Goal: Task Accomplishment & Management: Manage account settings

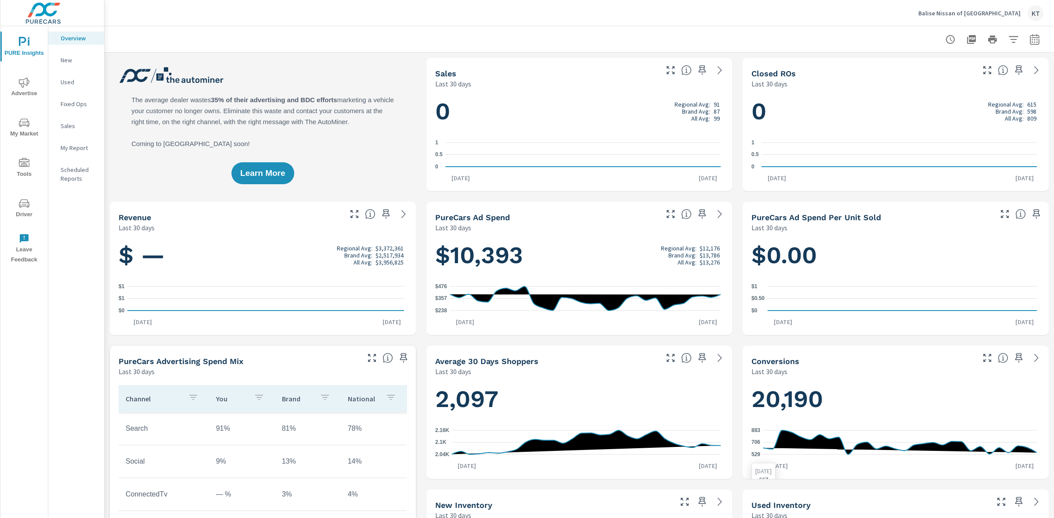
scroll to position [0, 0]
click at [23, 127] on icon "nav menu" at bounding box center [24, 123] width 11 height 11
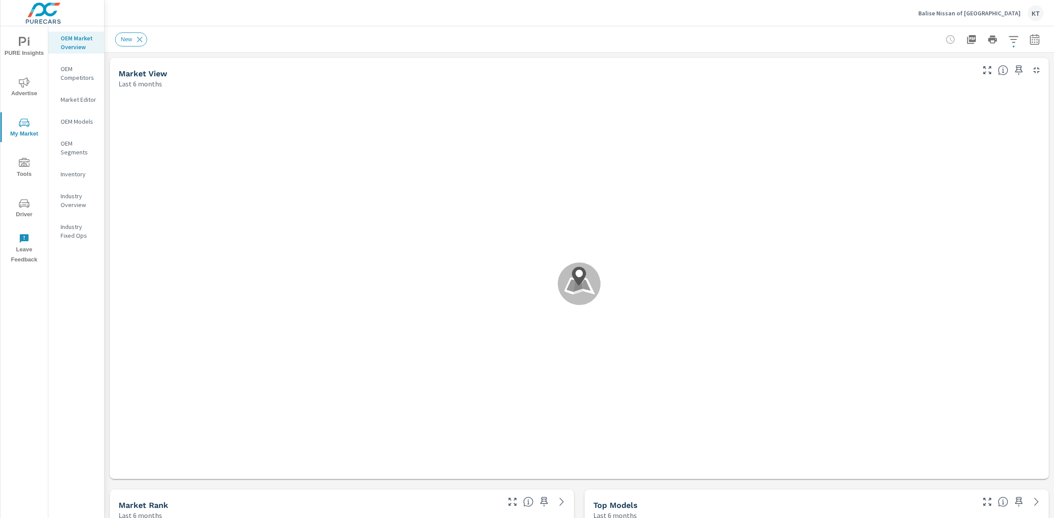
scroll to position [0, 0]
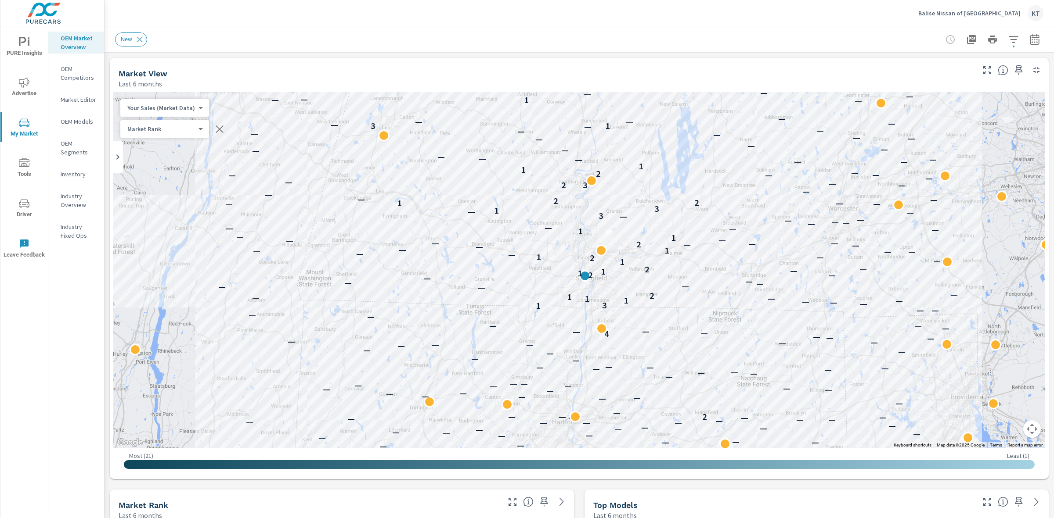
click at [978, 13] on p "Balise Nissan of [GEOGRAPHIC_DATA]" at bounding box center [969, 13] width 102 height 8
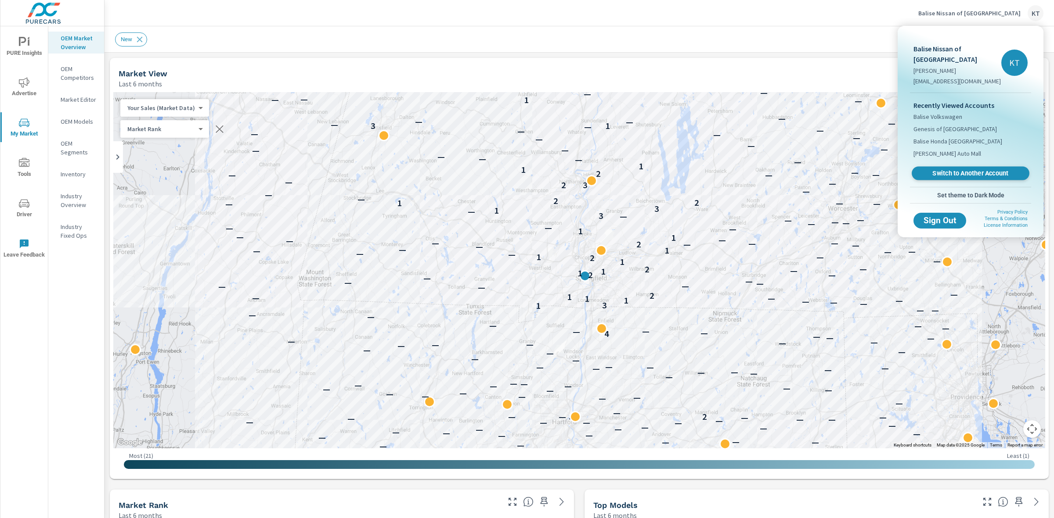
click at [946, 172] on span "Switch to Another Account" at bounding box center [970, 173] width 108 height 8
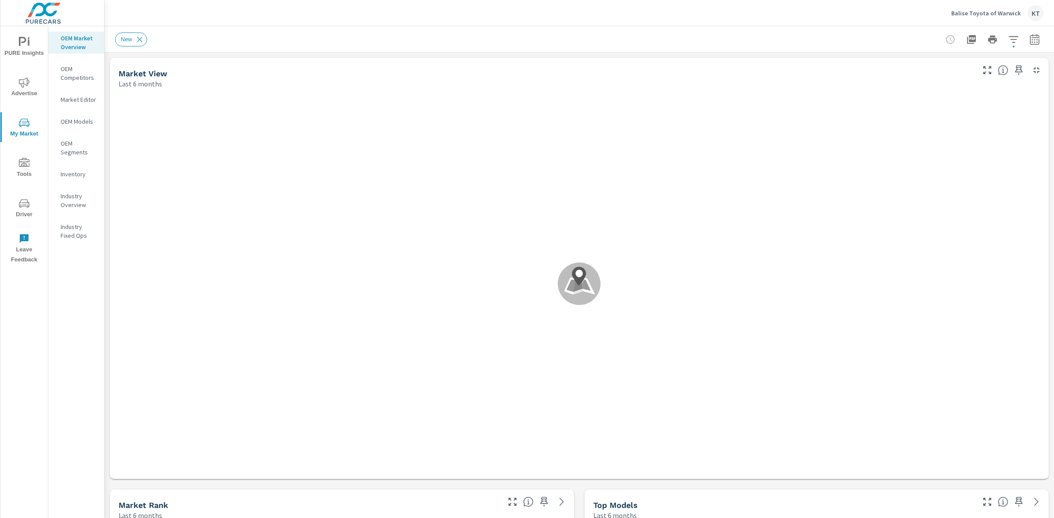
scroll to position [0, 0]
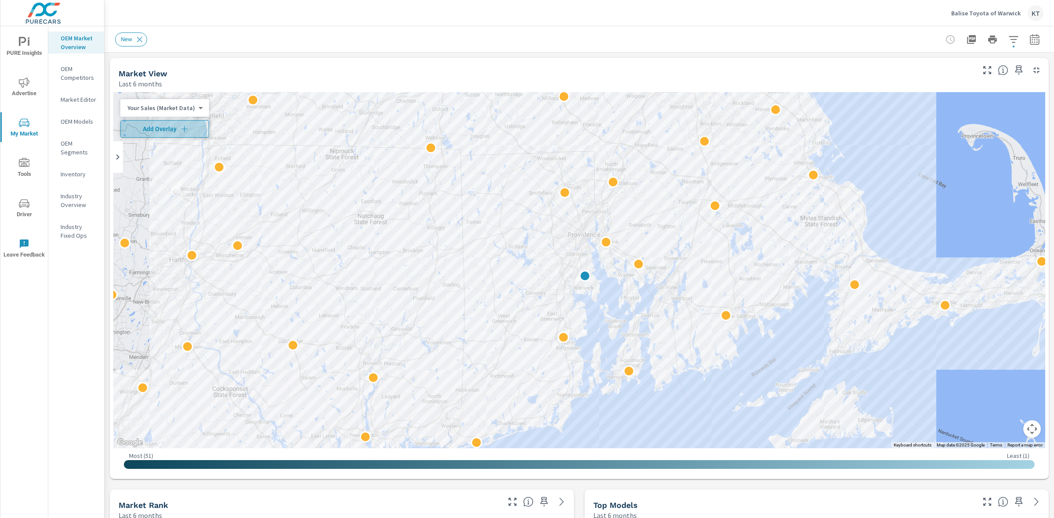
click at [156, 135] on button "Add Overlay" at bounding box center [164, 129] width 89 height 18
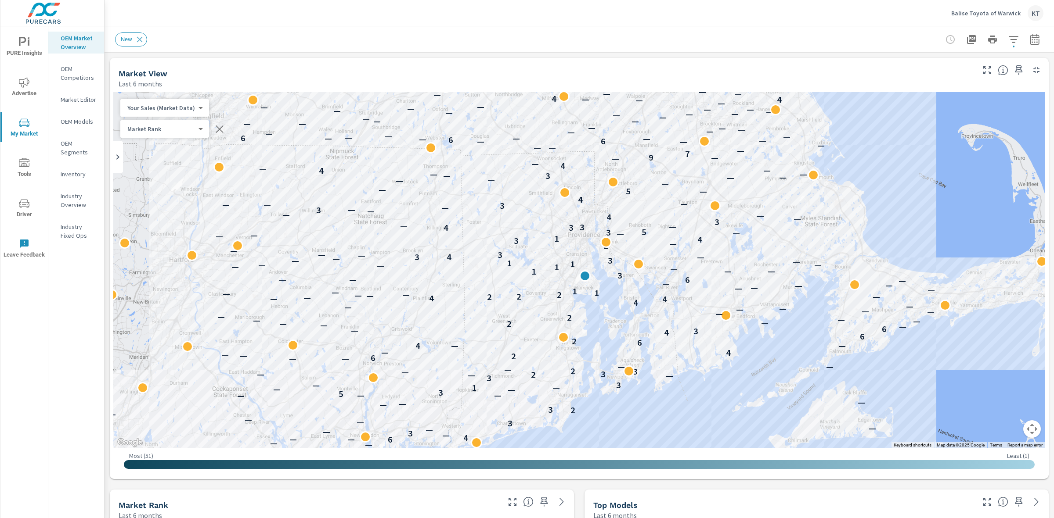
click at [25, 88] on span "Advertise" at bounding box center [24, 88] width 42 height 22
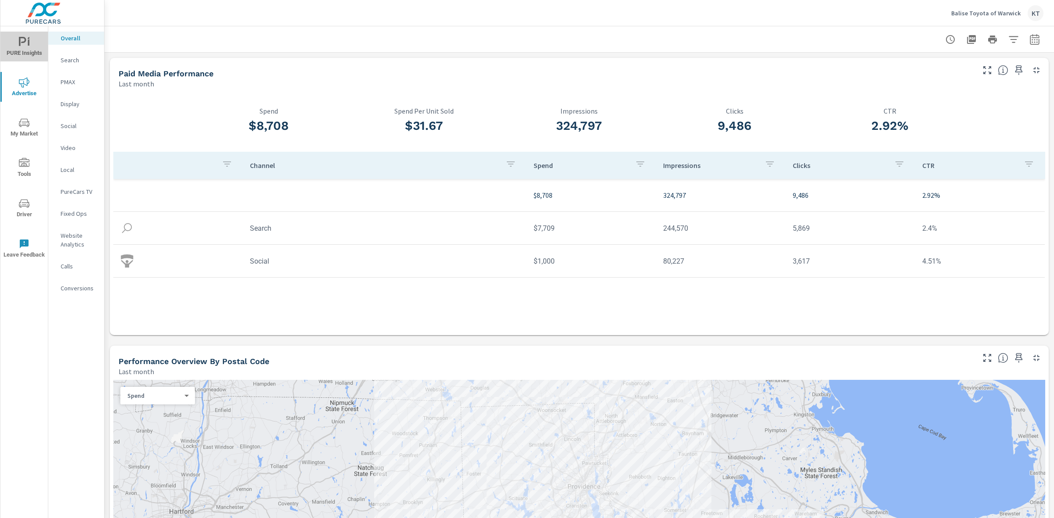
click at [27, 47] on icon "nav menu" at bounding box center [24, 42] width 11 height 11
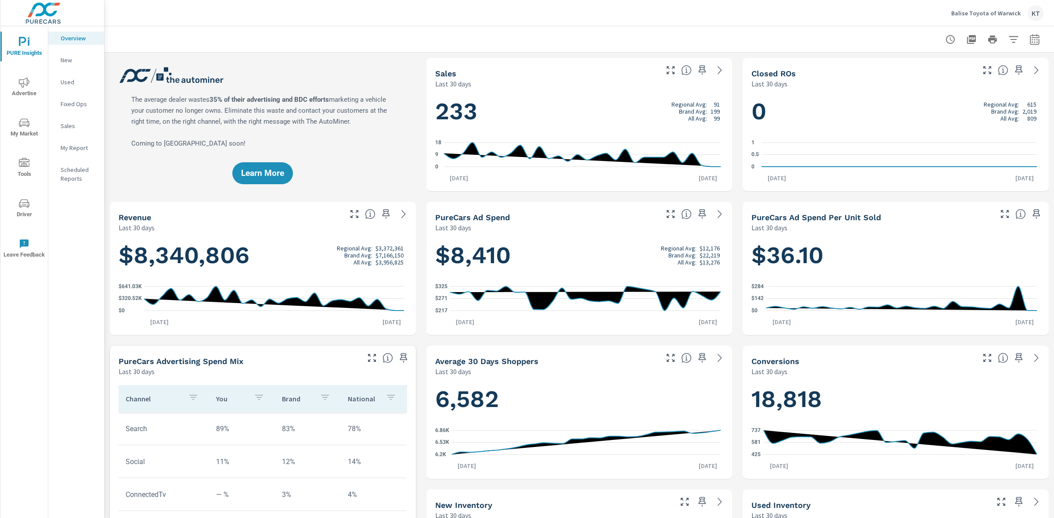
click at [25, 88] on span "Advertise" at bounding box center [24, 88] width 42 height 22
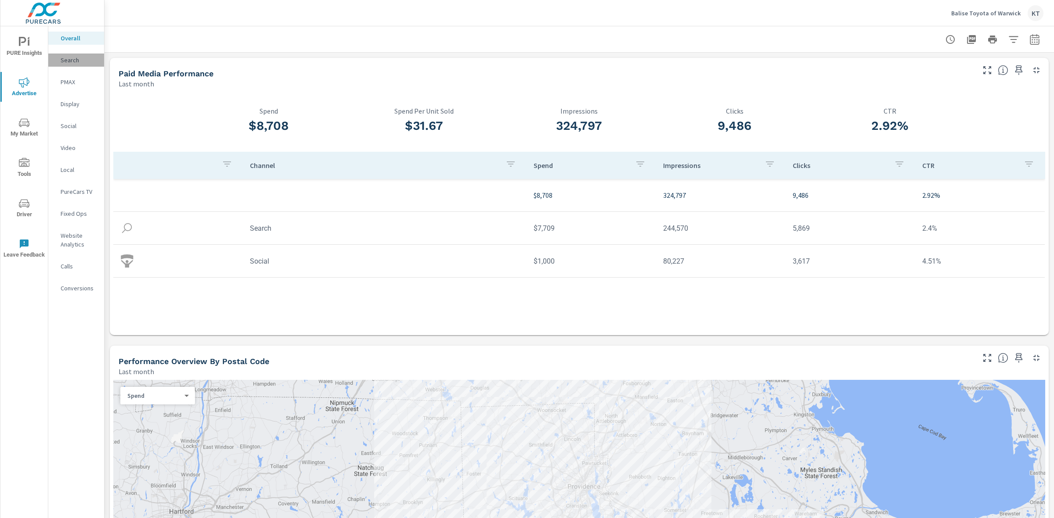
click at [68, 58] on p "Search" at bounding box center [79, 60] width 36 height 9
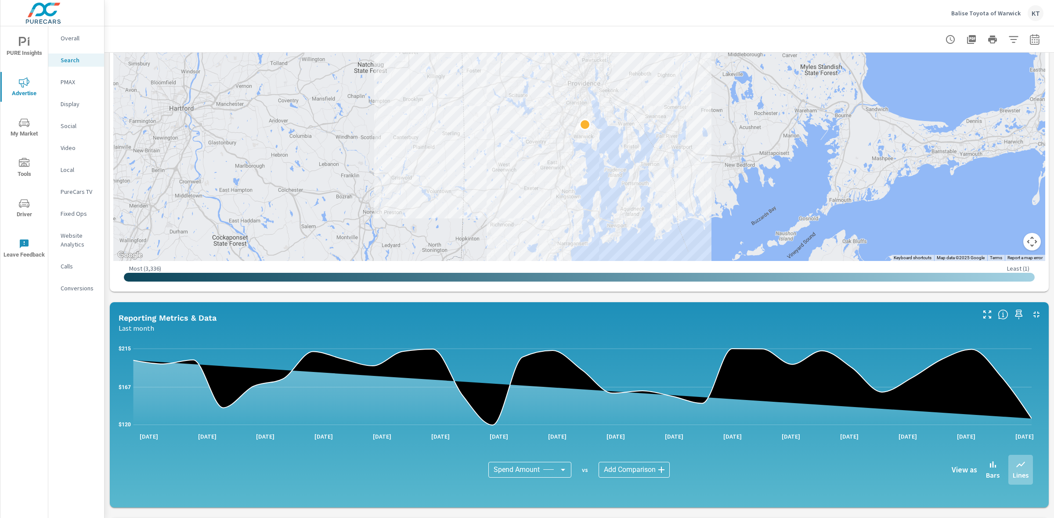
scroll to position [231, 0]
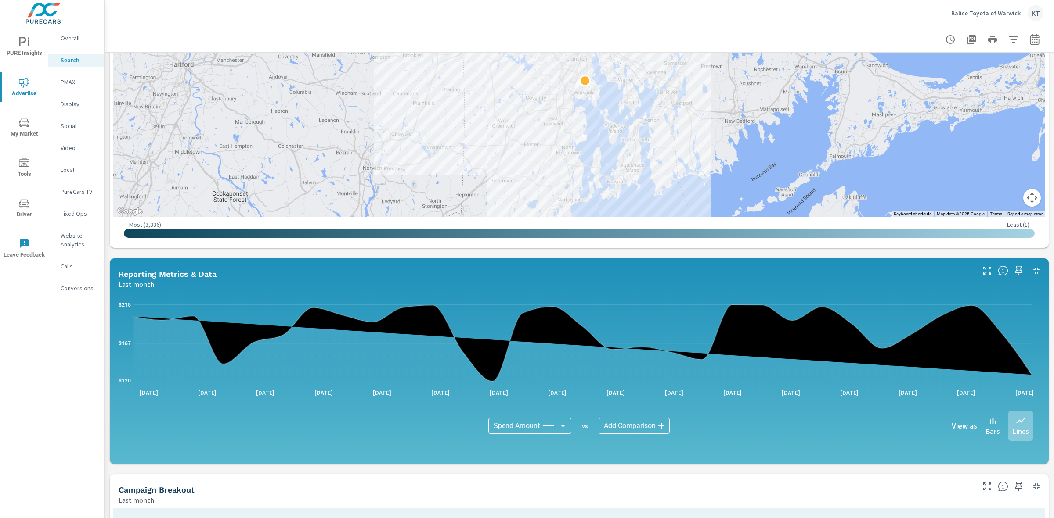
click at [648, 431] on body "PURE Insights Advertise My Market Tools Driver Leave Feedback Overall Search PM…" at bounding box center [527, 259] width 1054 height 518
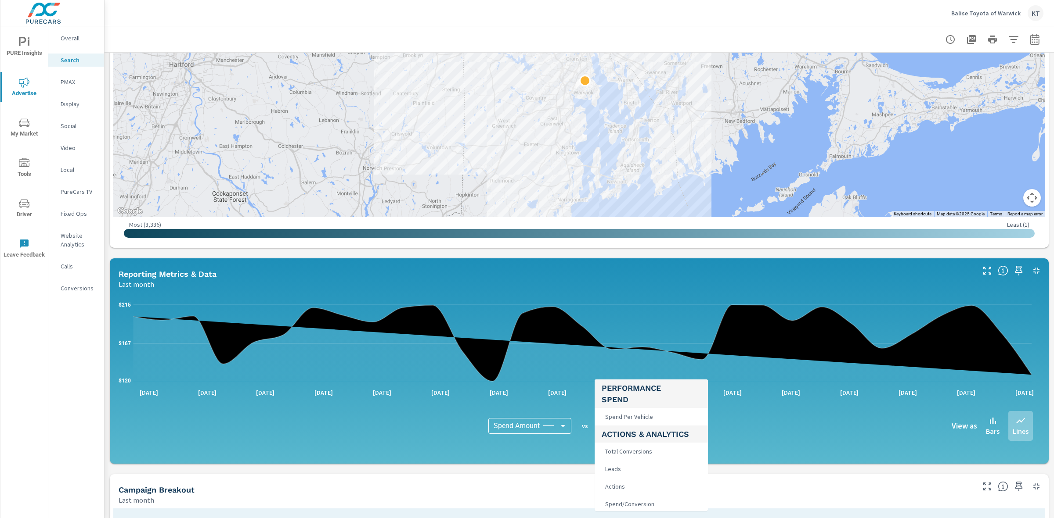
scroll to position [165, 0]
click at [620, 470] on span "Leads" at bounding box center [611, 468] width 21 height 12
type input "Leads"
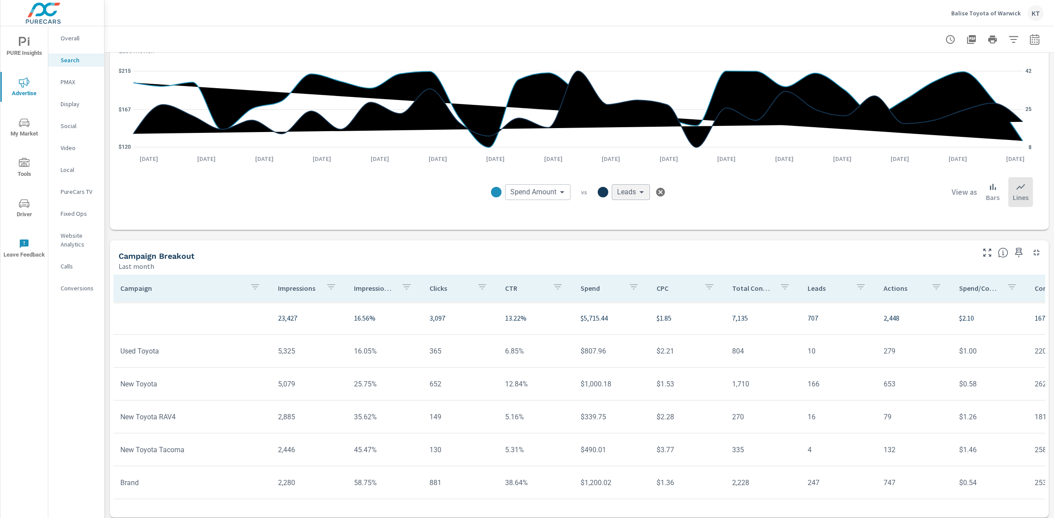
scroll to position [470, 0]
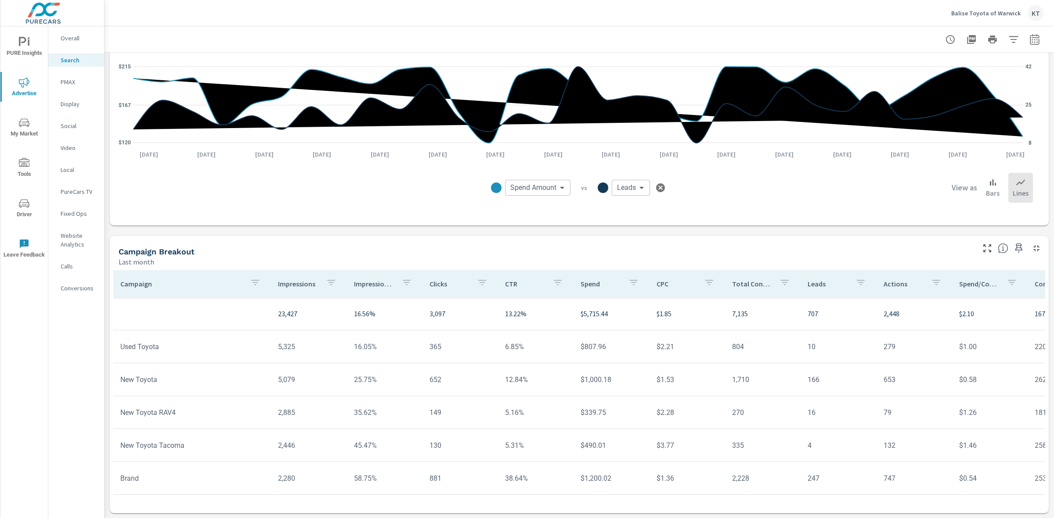
click at [402, 283] on icon "button" at bounding box center [406, 282] width 11 height 11
click at [404, 242] on div at bounding box center [527, 259] width 1054 height 518
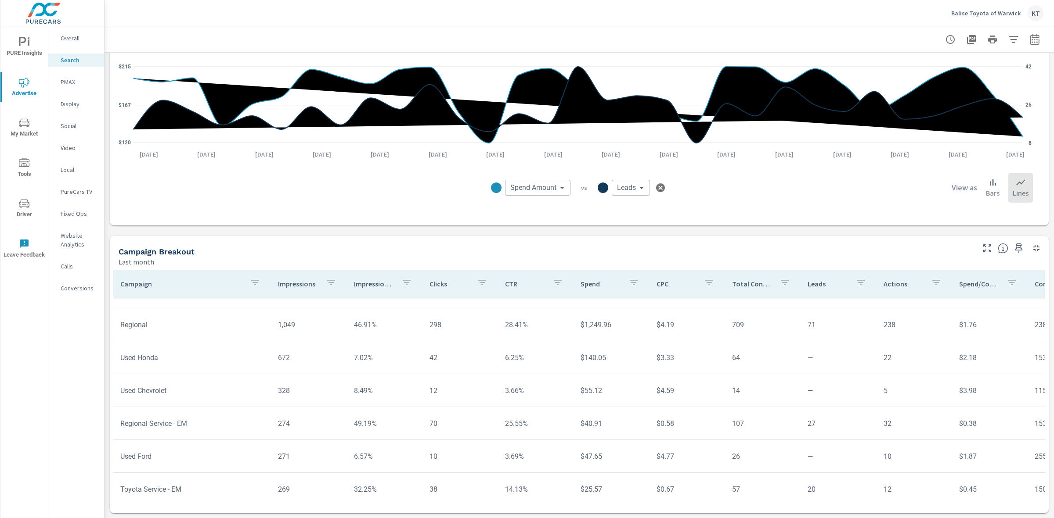
scroll to position [274, 0]
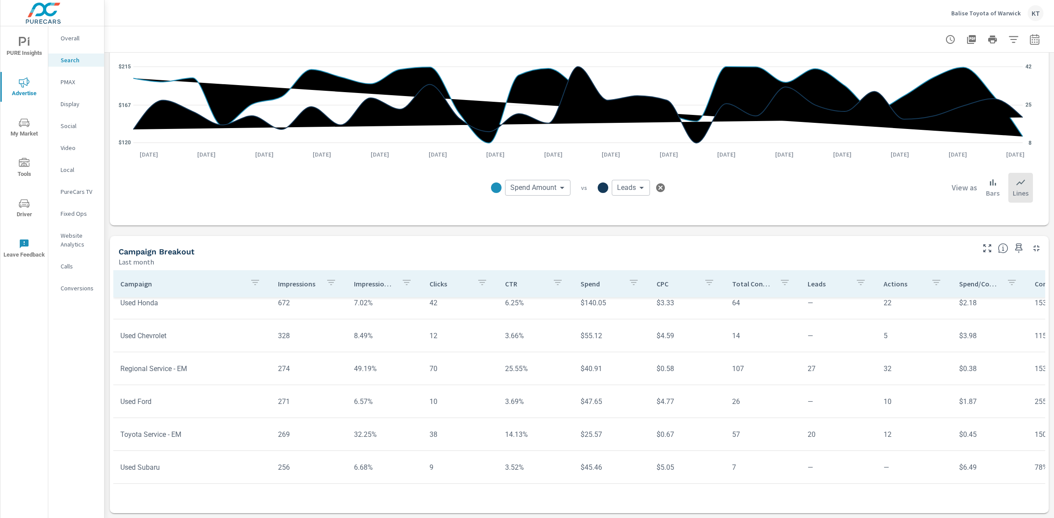
scroll to position [329, 0]
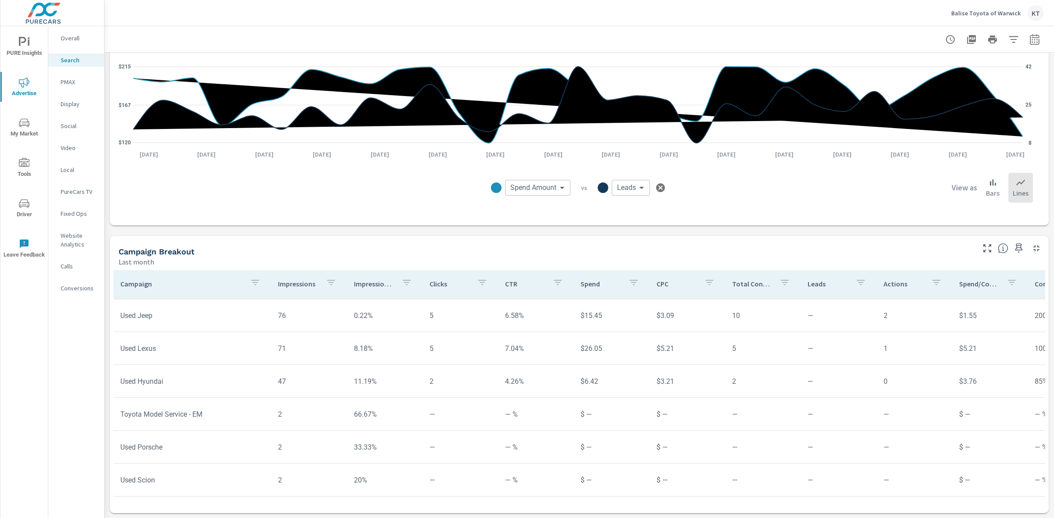
scroll to position [567, 0]
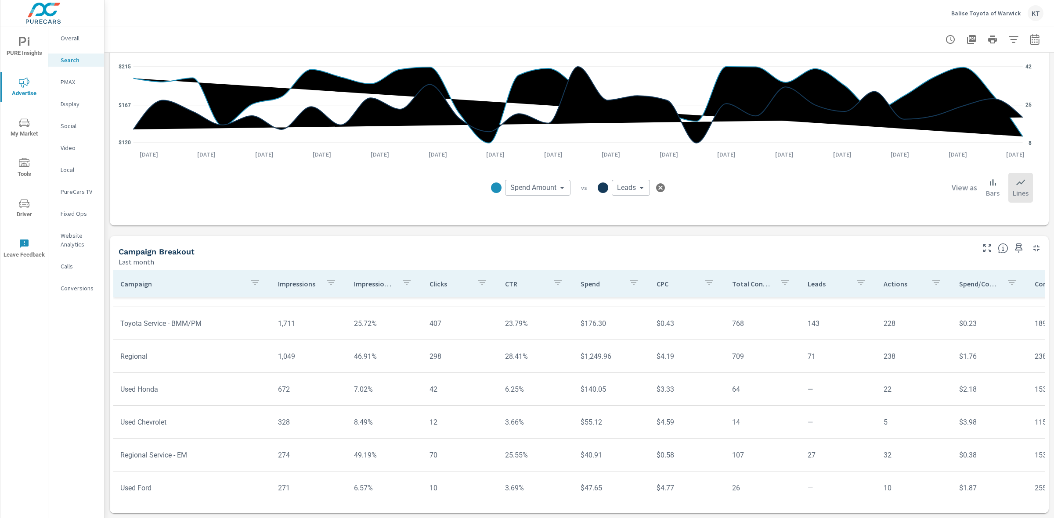
scroll to position [183, 0]
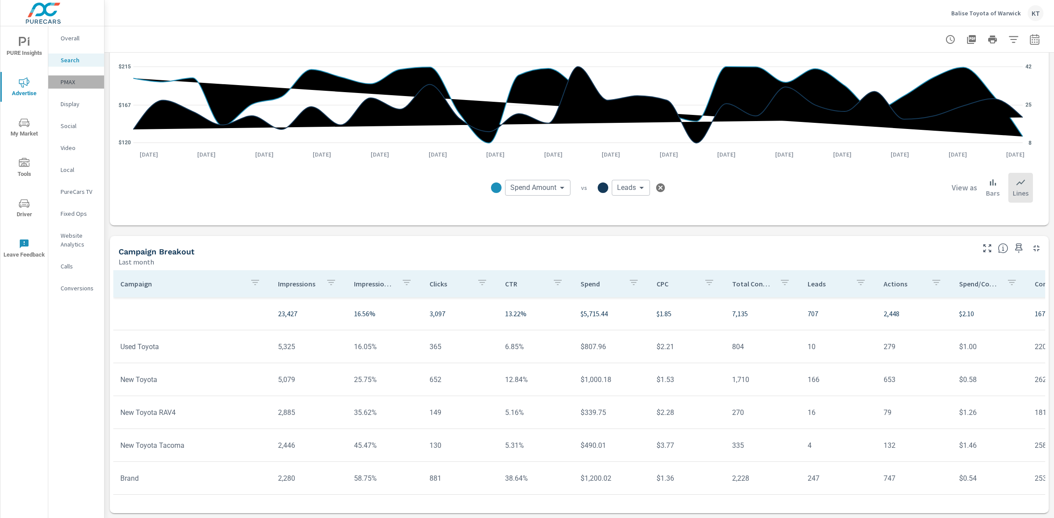
click at [65, 82] on p "PMAX" at bounding box center [79, 82] width 36 height 9
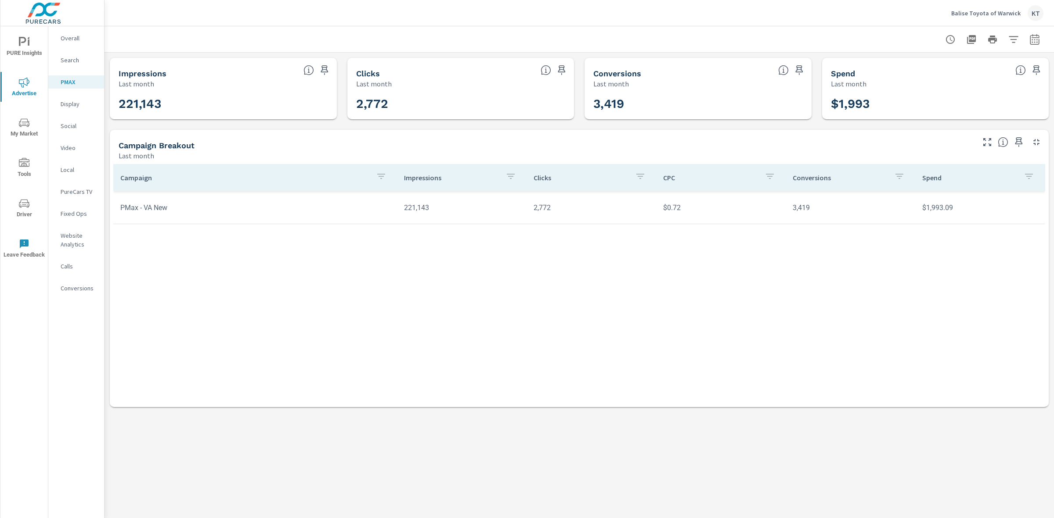
click at [22, 125] on icon "nav menu" at bounding box center [24, 123] width 11 height 11
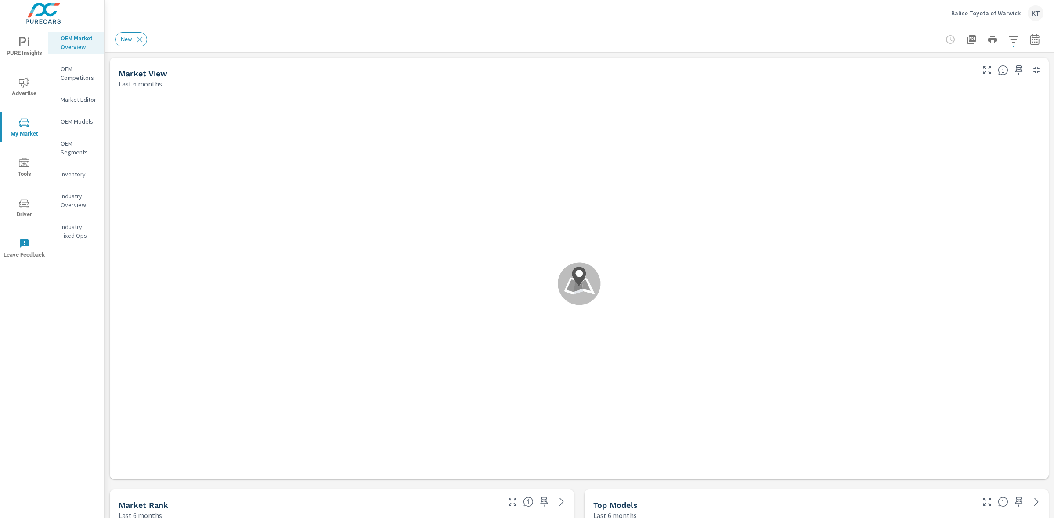
click at [23, 43] on icon "nav menu" at bounding box center [24, 42] width 11 height 11
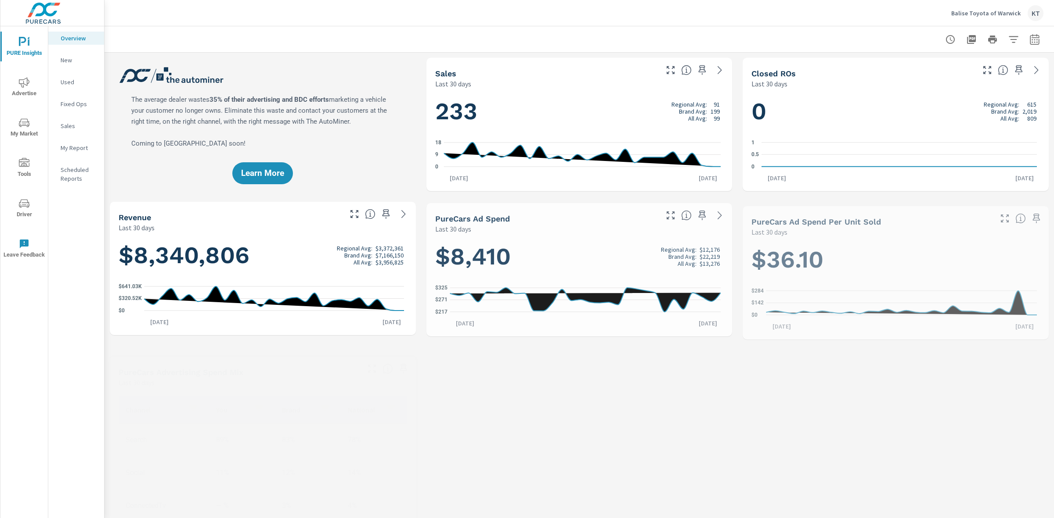
scroll to position [0, 0]
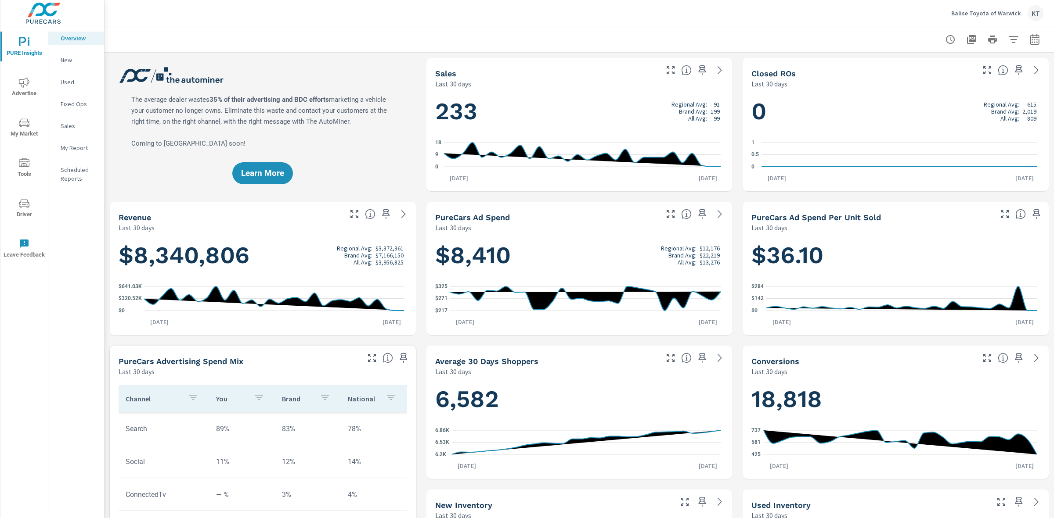
click at [1009, 14] on p "Balise Toyota of Warwick" at bounding box center [985, 13] width 69 height 8
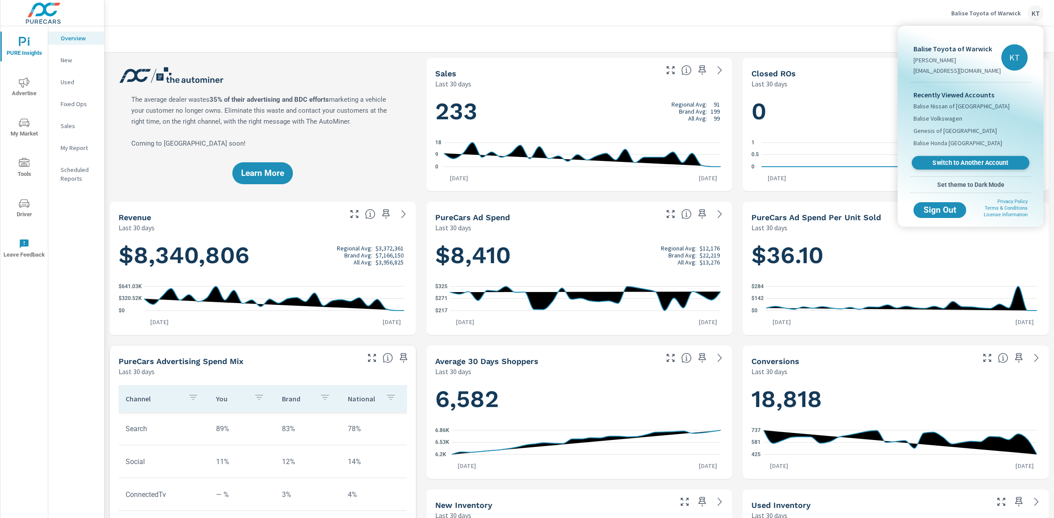
click at [991, 161] on span "Switch to Another Account" at bounding box center [970, 163] width 108 height 8
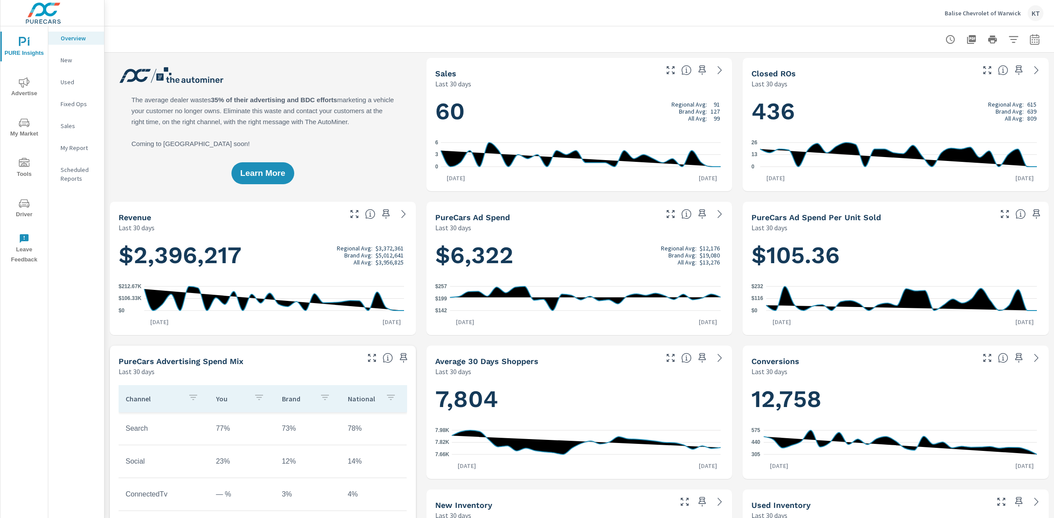
scroll to position [0, 0]
click at [26, 124] on icon "nav menu" at bounding box center [24, 123] width 11 height 11
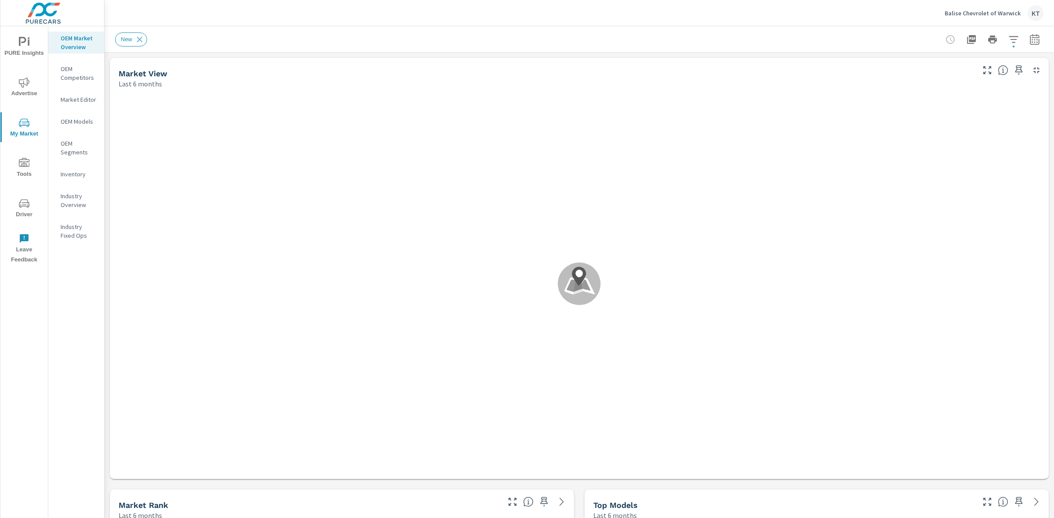
scroll to position [0, 0]
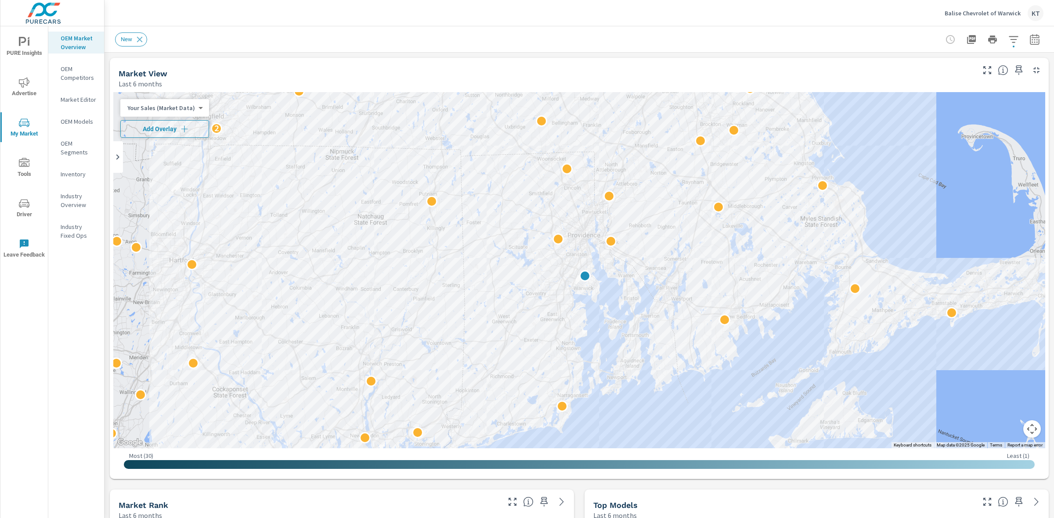
click at [158, 130] on span "Add Overlay" at bounding box center [164, 129] width 81 height 9
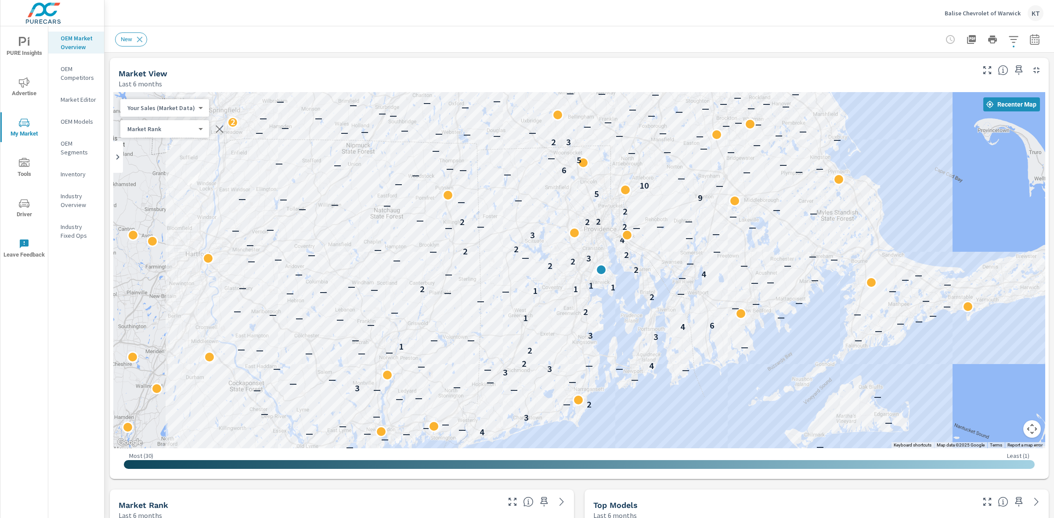
click at [25, 90] on span "Advertise" at bounding box center [24, 88] width 42 height 22
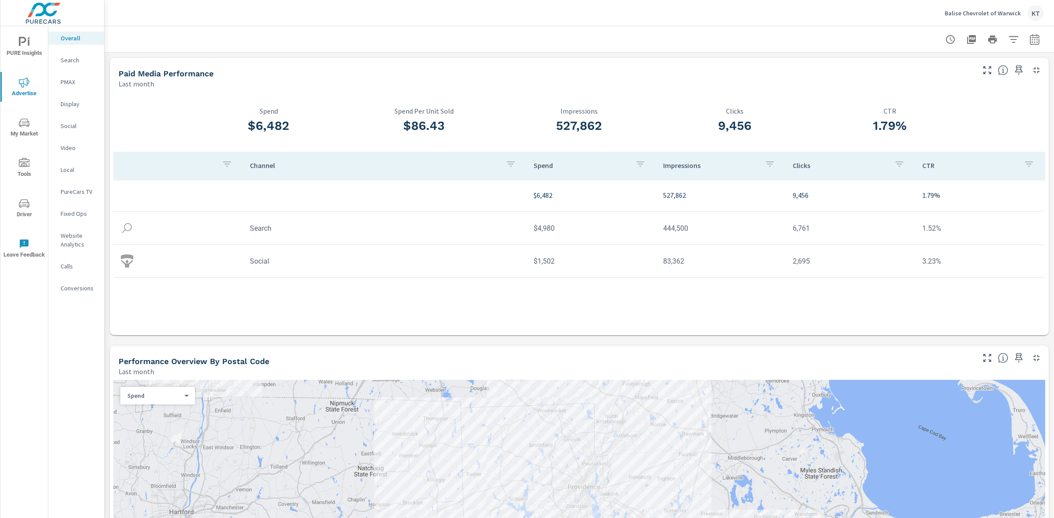
click at [67, 62] on p "Search" at bounding box center [79, 60] width 36 height 9
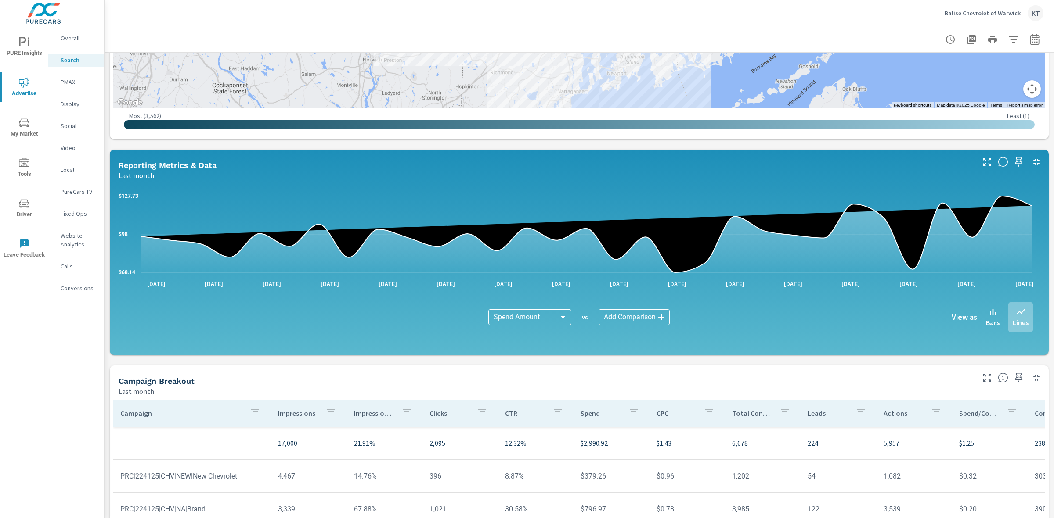
scroll to position [349, 0]
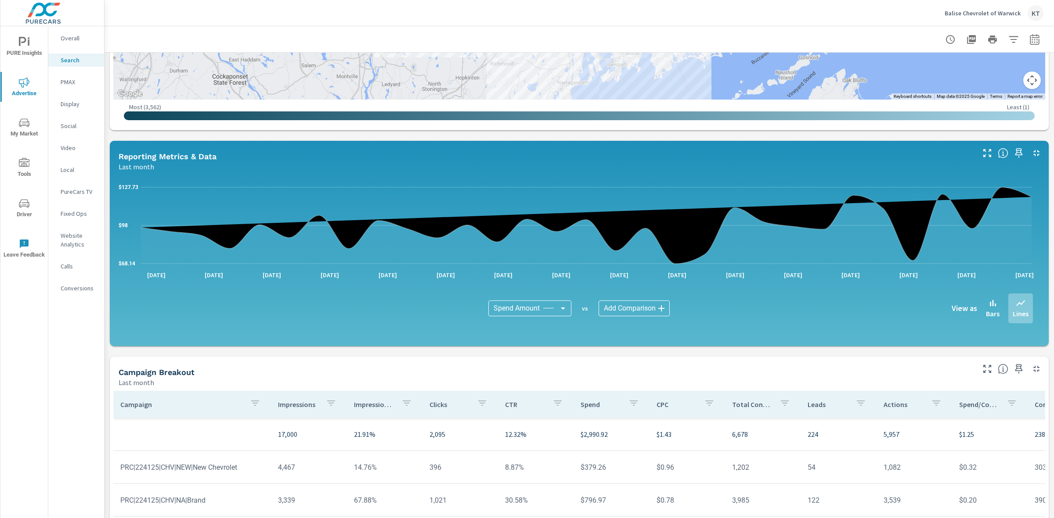
click at [648, 313] on body "PURE Insights Advertise My Market Tools Driver Leave Feedback Overall Search PM…" at bounding box center [527, 259] width 1054 height 518
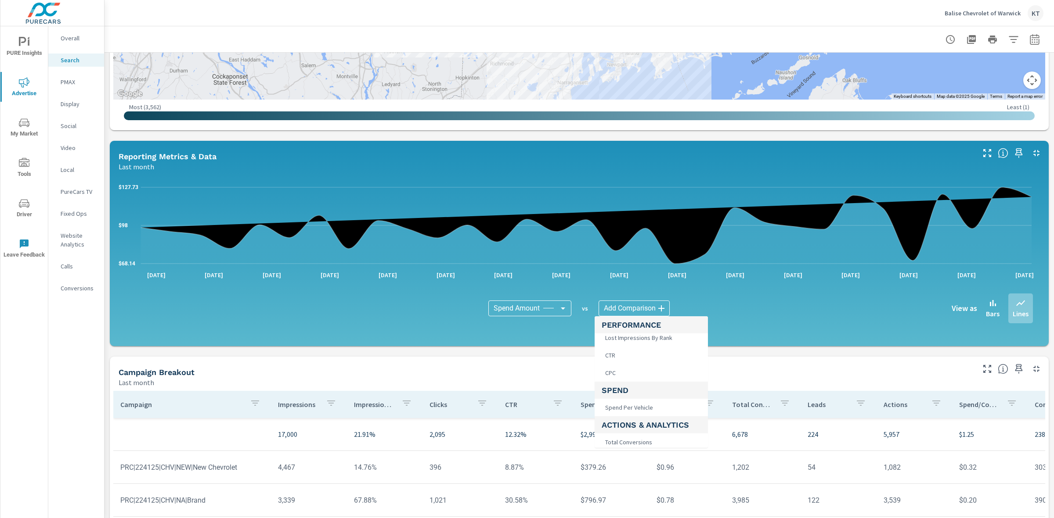
scroll to position [165, 0]
click at [619, 401] on span "Leads" at bounding box center [611, 405] width 21 height 12
type input "Leads"
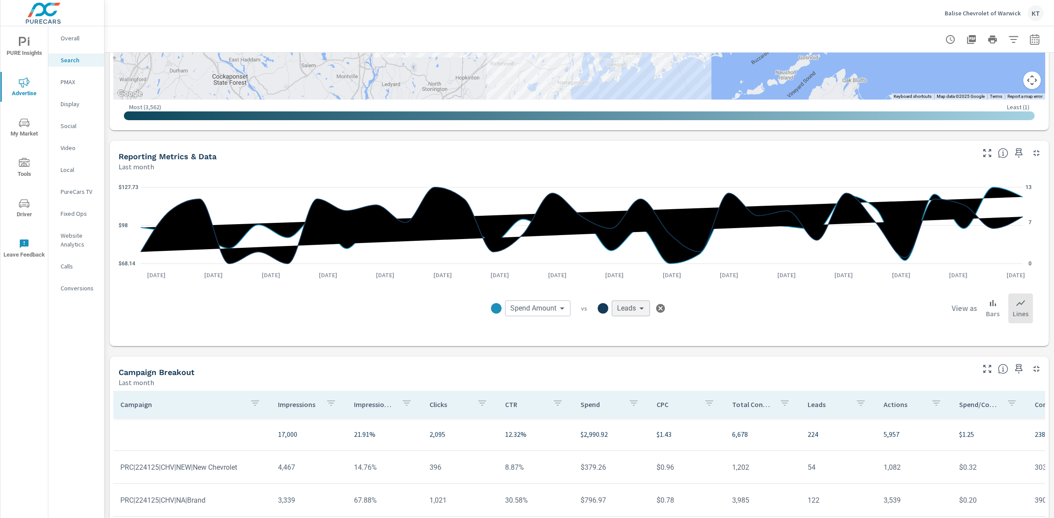
scroll to position [470, 0]
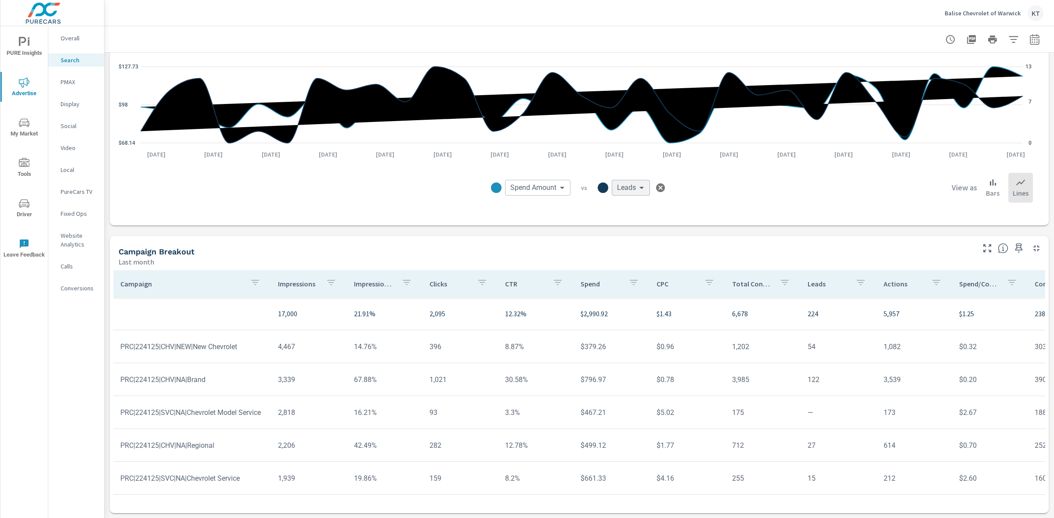
scroll to position [55, 0]
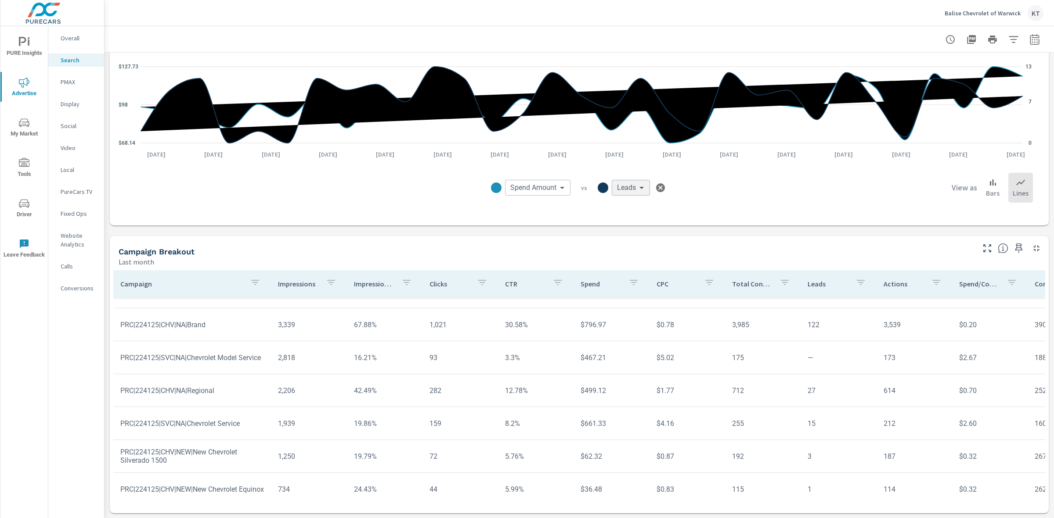
scroll to position [110, 0]
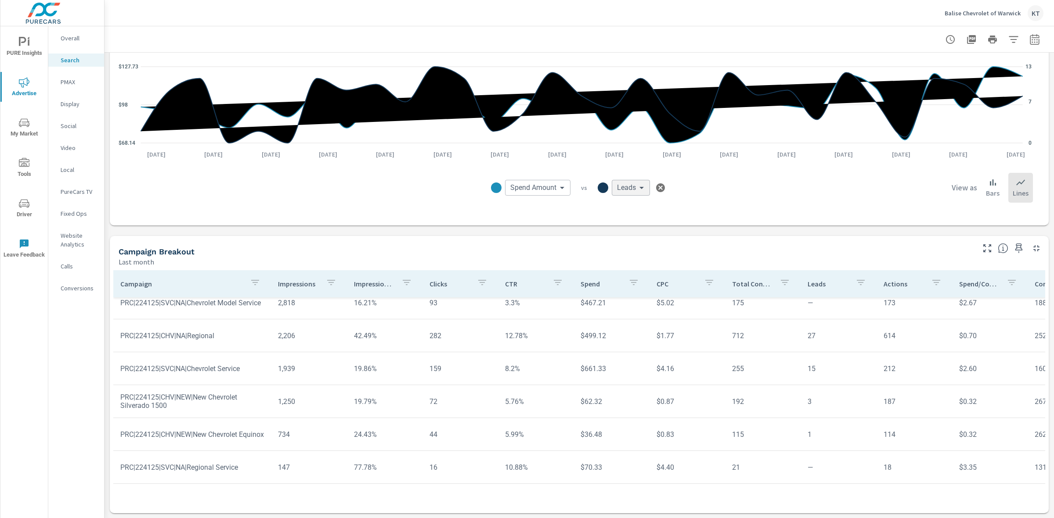
scroll to position [139, 0]
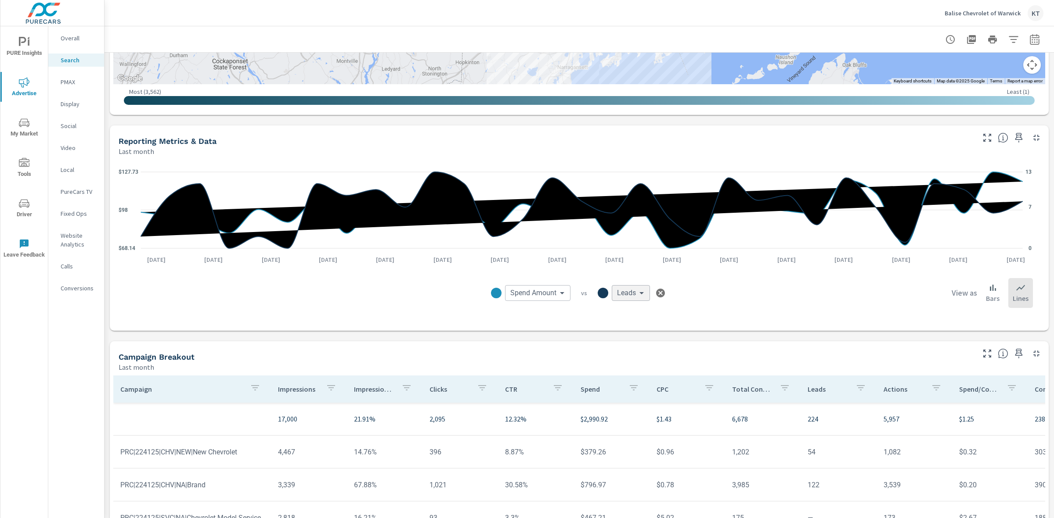
scroll to position [360, 0]
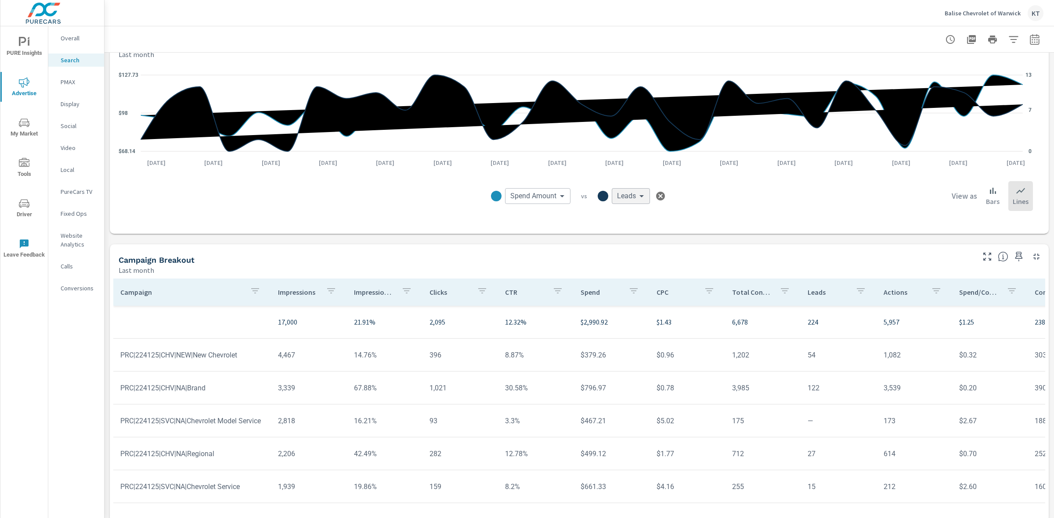
scroll to position [470, 0]
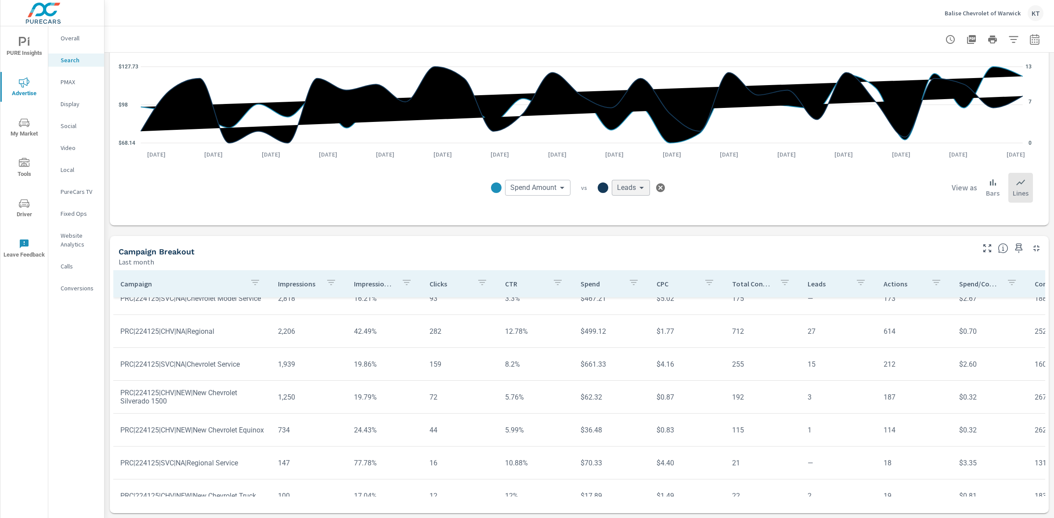
scroll to position [139, 0]
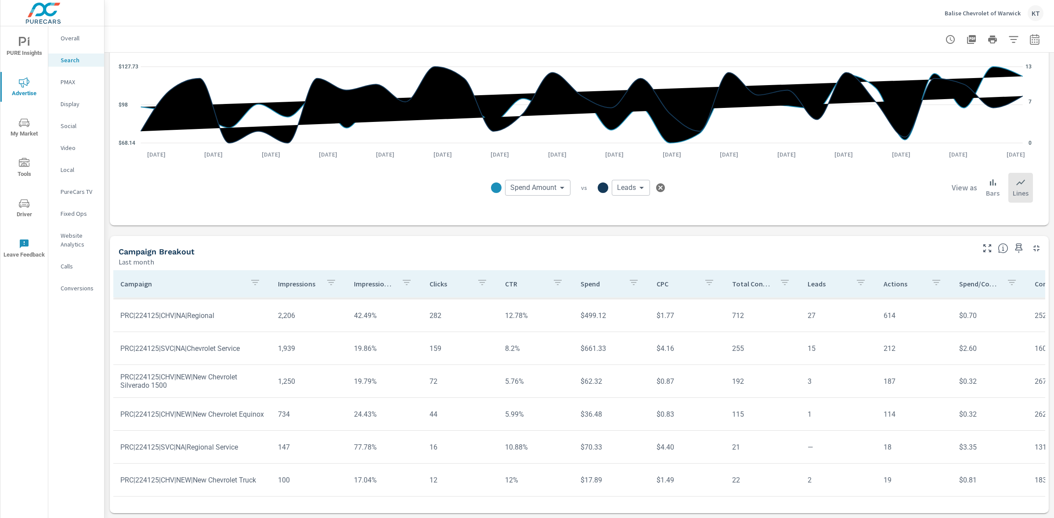
click at [969, 14] on p "Balise Chevrolet of Warwick" at bounding box center [982, 13] width 76 height 8
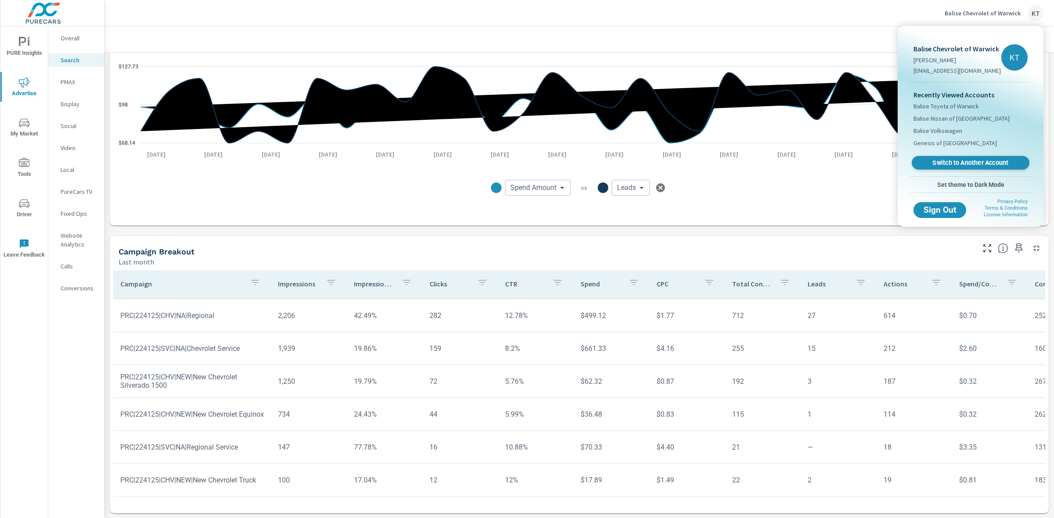
click at [953, 162] on span "Switch to Another Account" at bounding box center [970, 163] width 108 height 8
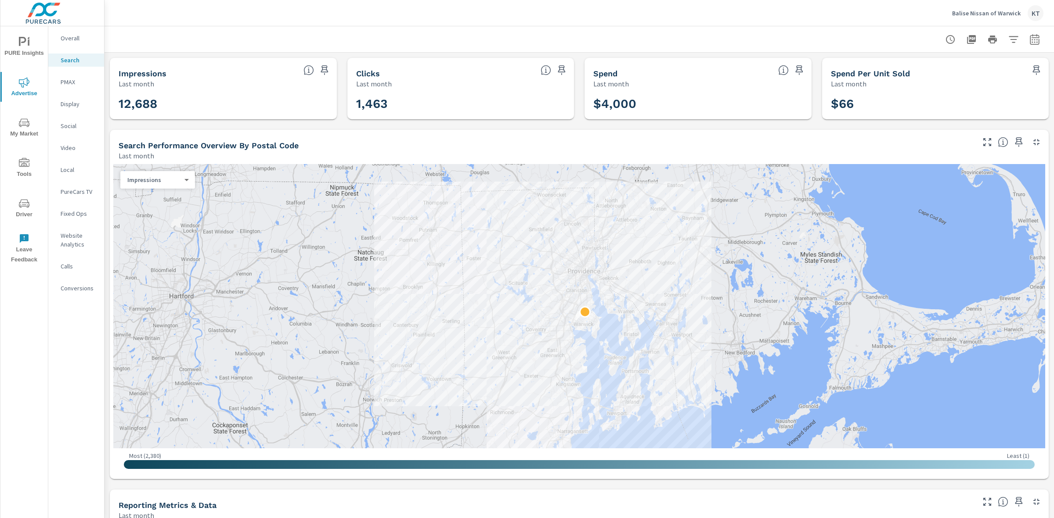
click at [22, 43] on icon "nav menu" at bounding box center [22, 41] width 7 height 9
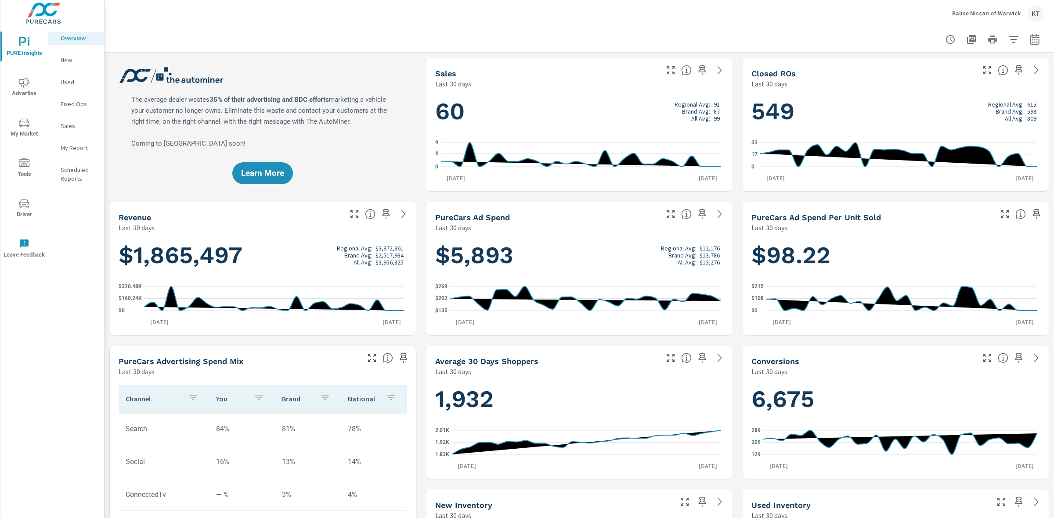
scroll to position [0, 0]
click at [20, 131] on span "My Market" at bounding box center [24, 129] width 42 height 22
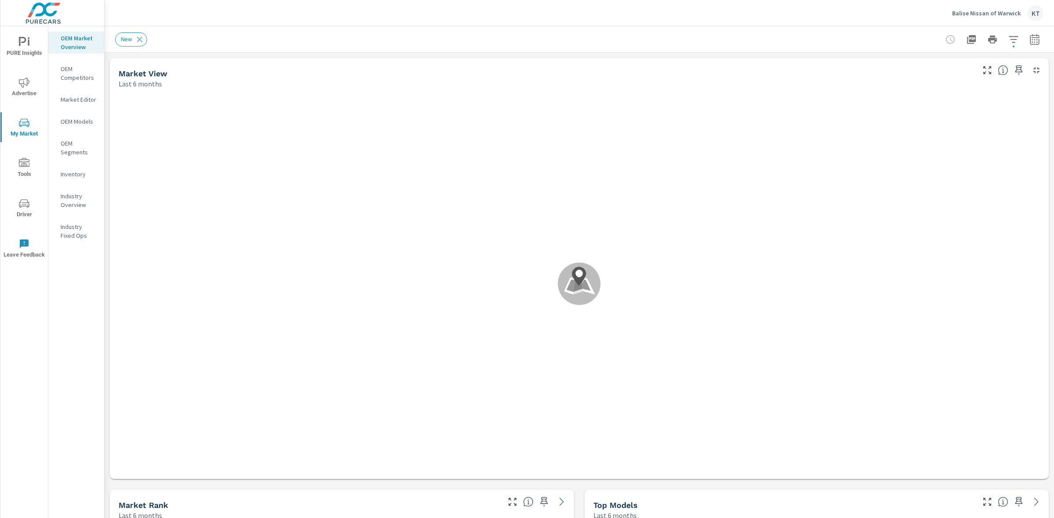
scroll to position [0, 0]
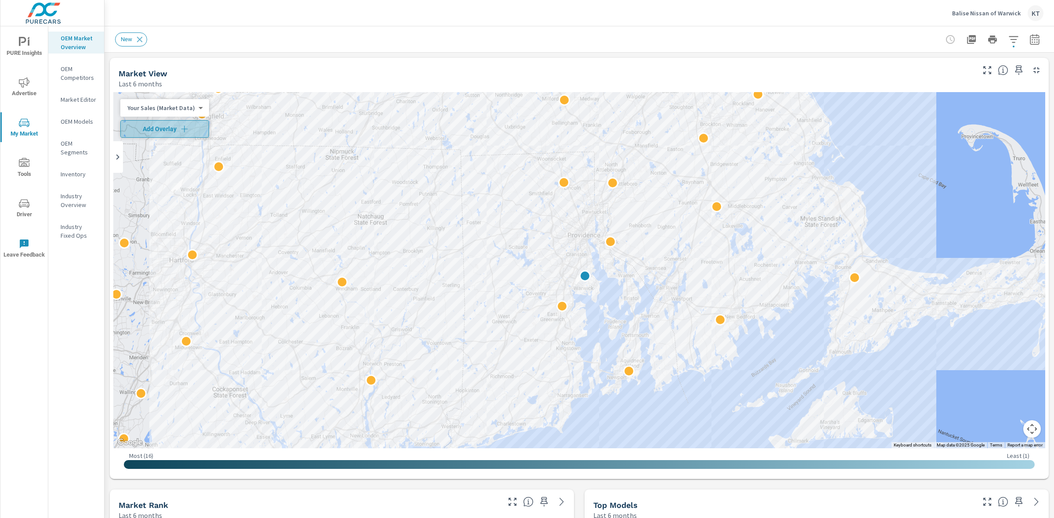
click at [165, 129] on span "Add Overlay" at bounding box center [164, 129] width 81 height 9
